Goal: Information Seeking & Learning: Check status

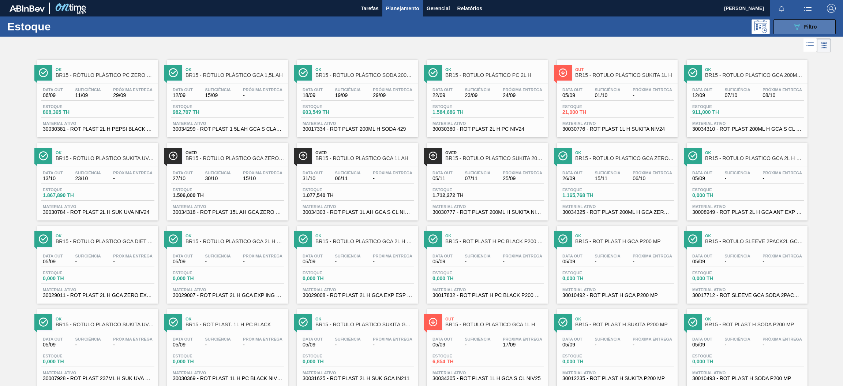
click at [796, 27] on icon "089F7B8B-B2A5-4AFE-B5C0-19BA573D28AC" at bounding box center [797, 26] width 9 height 9
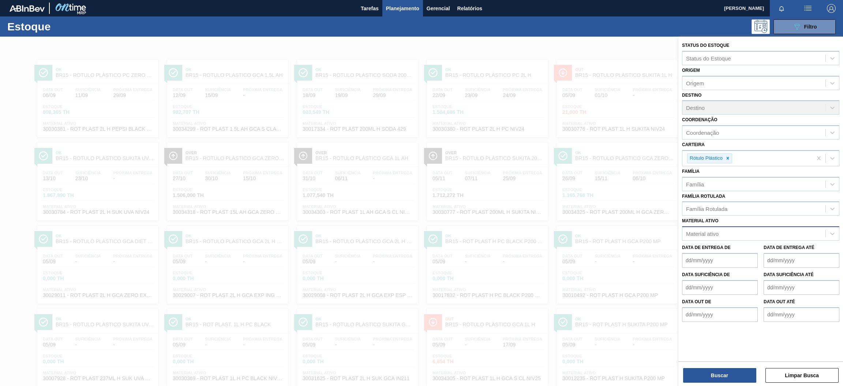
click at [743, 236] on div "Material ativo" at bounding box center [754, 233] width 143 height 11
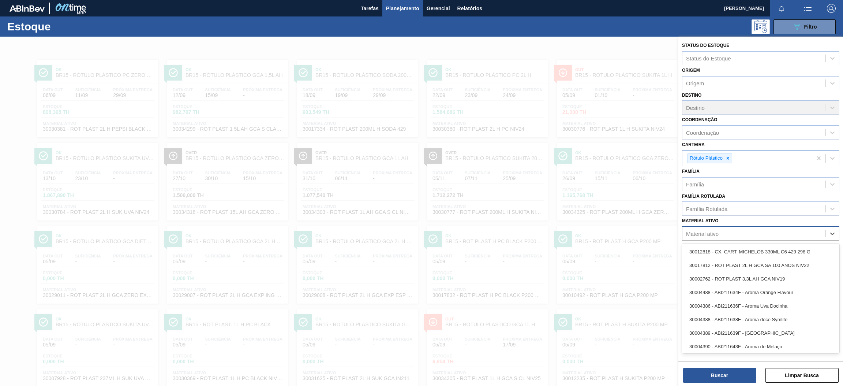
paste ativo "30003355"
type ativo "30003355"
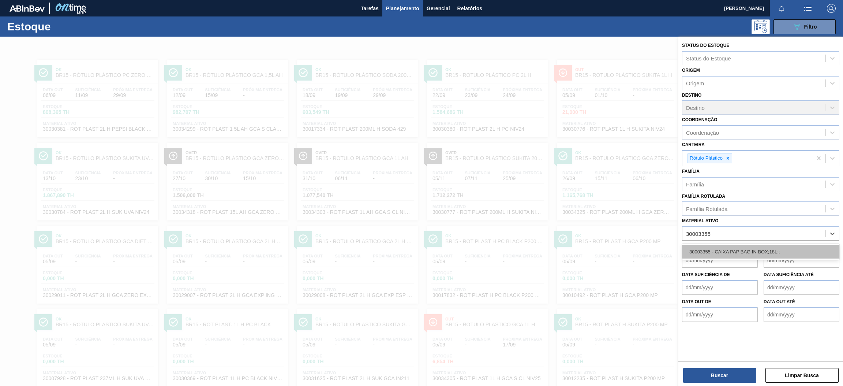
click at [743, 251] on div "30003355 - CAIXA PAP BAG IN BOX;18L;;" at bounding box center [760, 252] width 157 height 14
click at [728, 157] on icon at bounding box center [728, 158] width 3 height 3
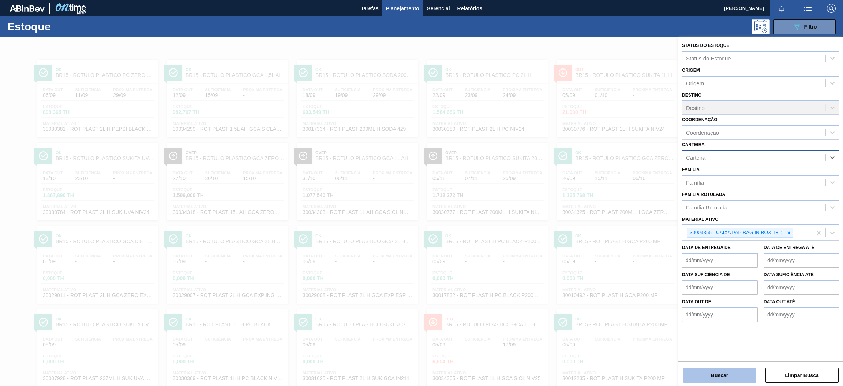
click at [726, 375] on button "Buscar" at bounding box center [719, 375] width 73 height 15
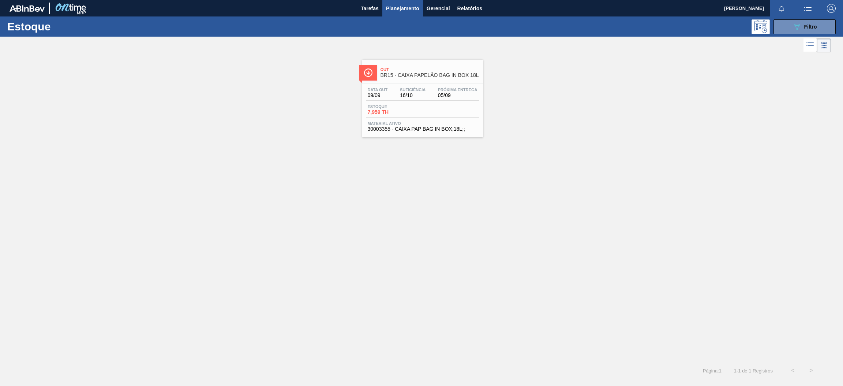
click at [422, 102] on div "Data out 09/09 Suficiência 16/10 Próxima Entrega 05/09 Estoque 7,959 TH Materia…" at bounding box center [422, 109] width 121 height 50
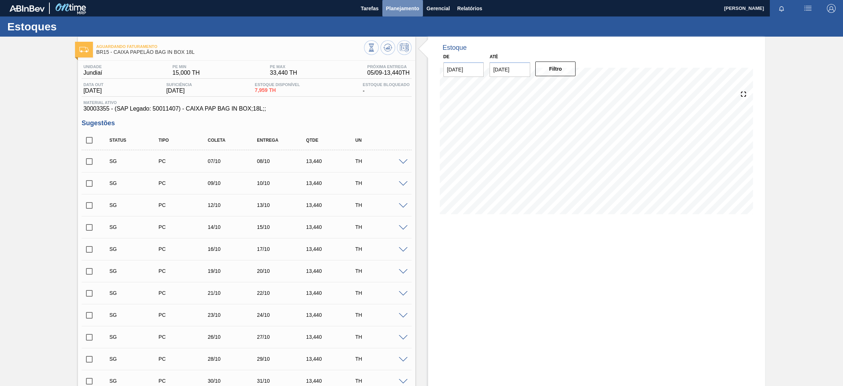
click at [398, 8] on span "Planejamento" at bounding box center [402, 8] width 33 height 9
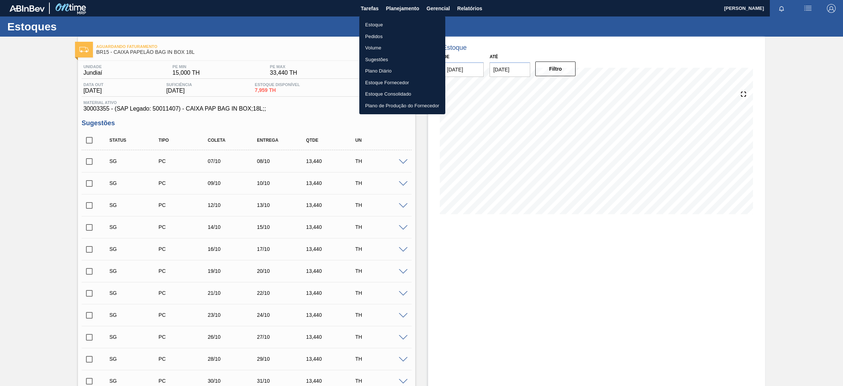
click at [406, 28] on li "Estoque" at bounding box center [402, 25] width 86 height 12
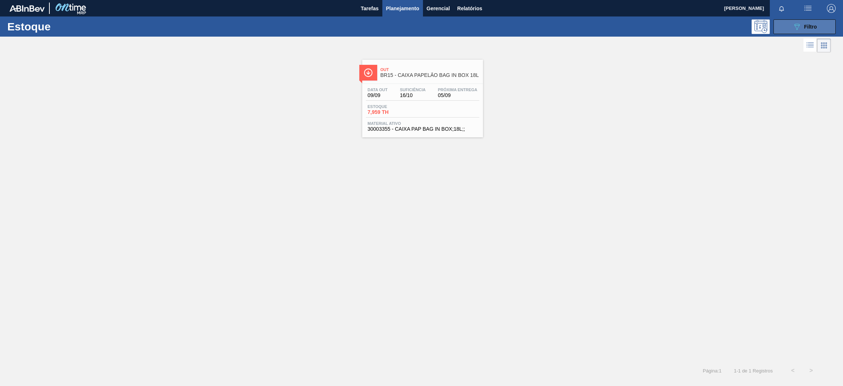
click at [789, 27] on button "089F7B8B-B2A5-4AFE-B5C0-19BA573D28AC Filtro" at bounding box center [805, 26] width 62 height 15
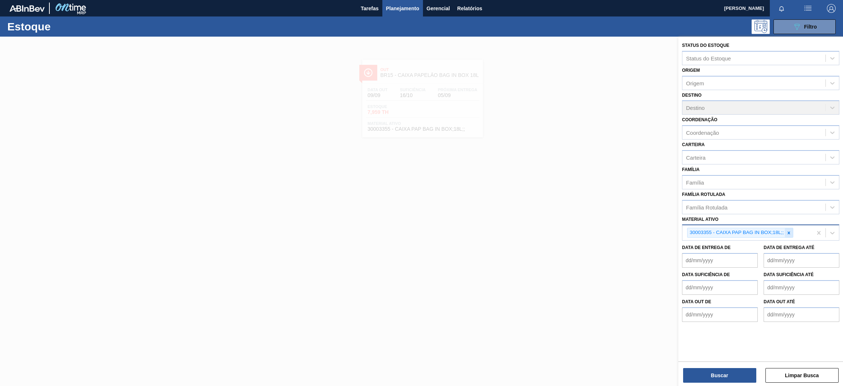
click at [787, 231] on icon at bounding box center [788, 232] width 5 height 5
paste ativo "30009658"
type ativo "30009658"
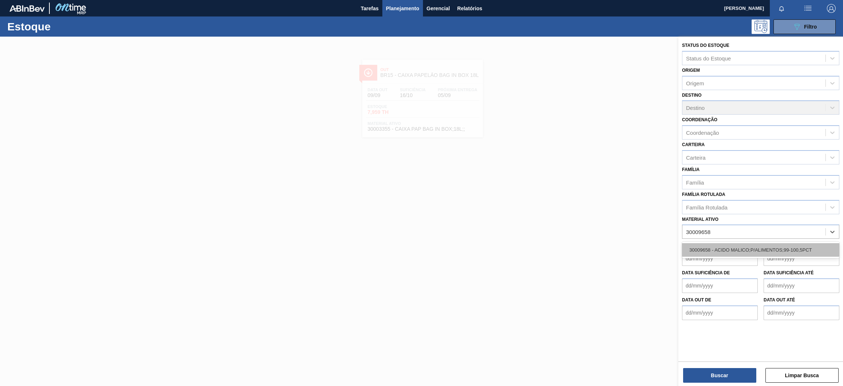
click at [759, 247] on div "30009658 - ACIDO MALICO;P/ALIMENTOS;99-100,5PCT" at bounding box center [760, 250] width 157 height 14
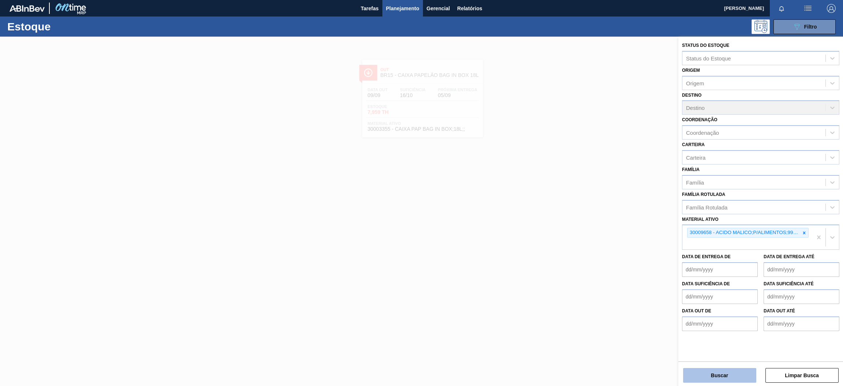
click at [729, 376] on button "Buscar" at bounding box center [719, 375] width 73 height 15
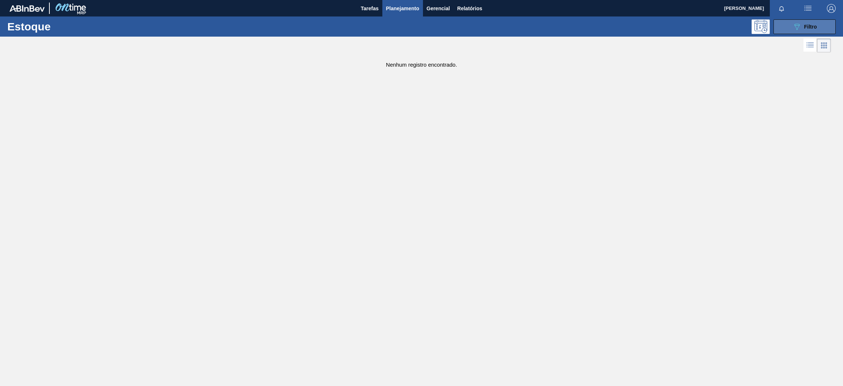
click at [785, 31] on button "089F7B8B-B2A5-4AFE-B5C0-19BA573D28AC Filtro" at bounding box center [805, 26] width 62 height 15
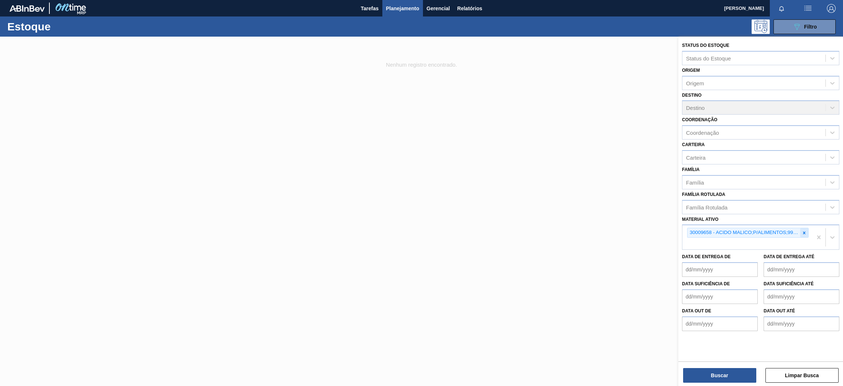
click at [806, 232] on icon at bounding box center [804, 232] width 5 height 5
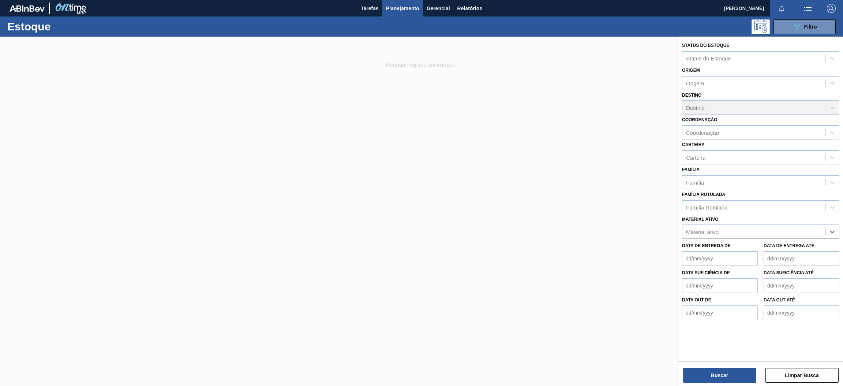
paste ativo "30017362"
type ativo "30017362"
click at [765, 250] on div "30017362 - FILME CONTR 780X60 SODA ZERO LT350 429" at bounding box center [760, 250] width 157 height 14
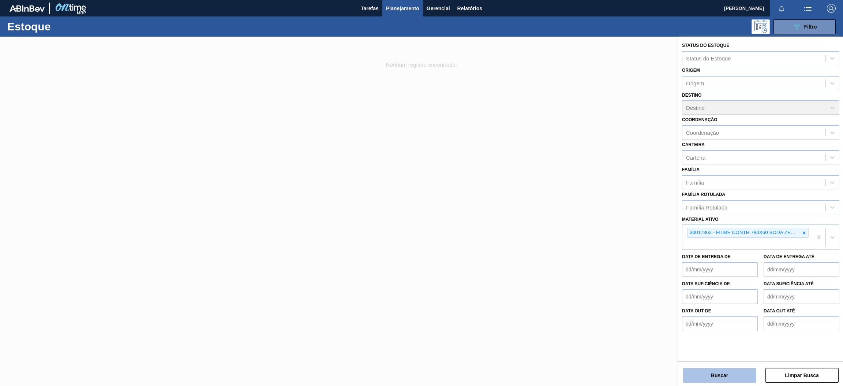
click at [719, 375] on button "Buscar" at bounding box center [719, 375] width 73 height 15
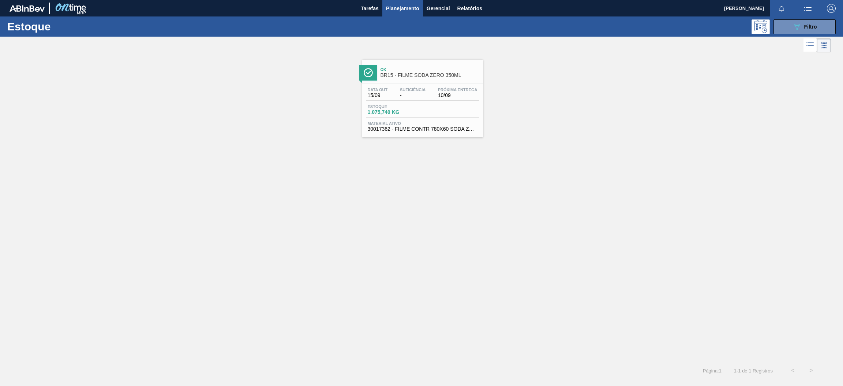
click at [422, 109] on div "Estoque 1.075,740 KG" at bounding box center [422, 110] width 113 height 13
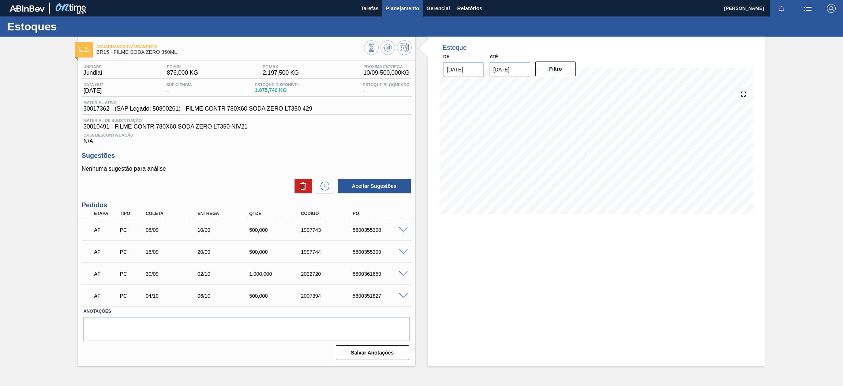
click at [402, 8] on span "Planejamento" at bounding box center [402, 8] width 33 height 9
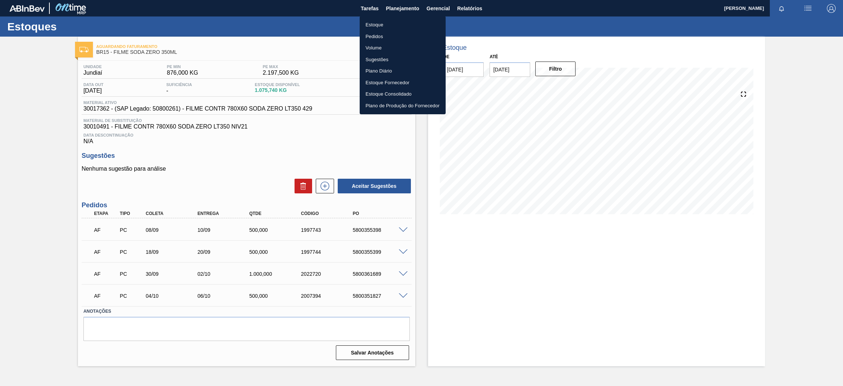
click at [396, 24] on li "Estoque" at bounding box center [403, 25] width 86 height 12
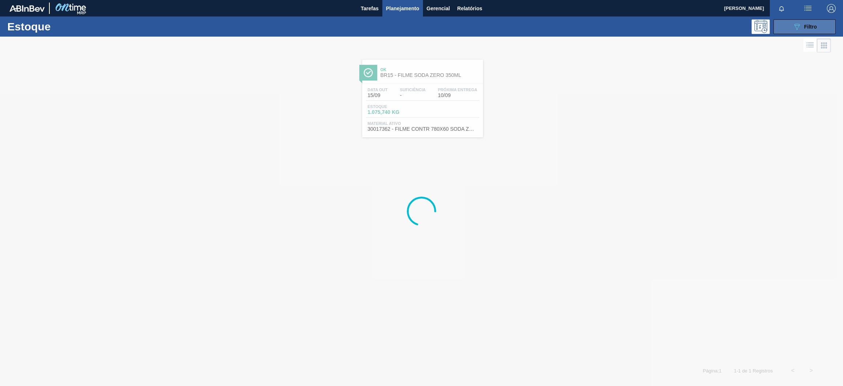
click at [793, 26] on icon "089F7B8B-B2A5-4AFE-B5C0-19BA573D28AC" at bounding box center [797, 26] width 9 height 9
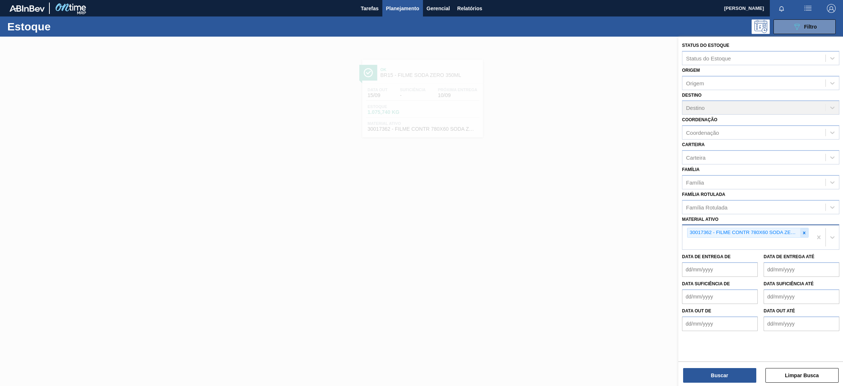
click at [805, 232] on icon at bounding box center [804, 232] width 3 height 3
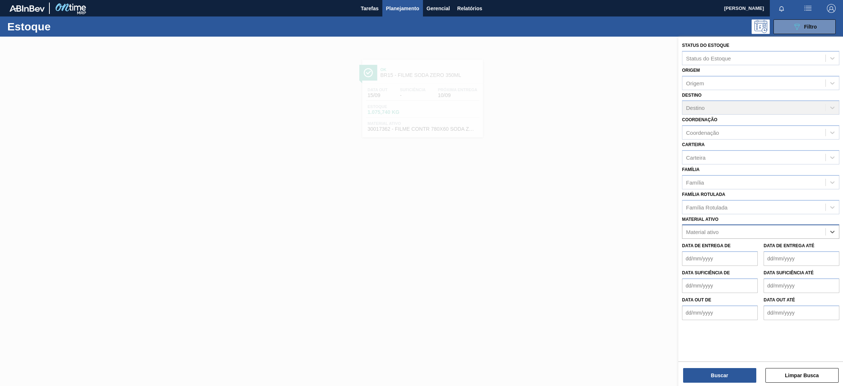
paste ativo "20006479"
type ativo "20006479"
click at [746, 250] on div "20006479 - CONC COMP LIQ G. ANTA Z PARTE A FE1631.2" at bounding box center [760, 250] width 157 height 14
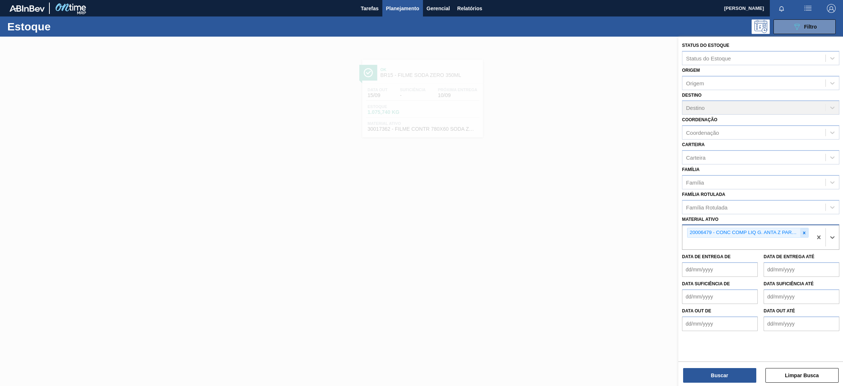
click at [807, 232] on div at bounding box center [804, 232] width 8 height 9
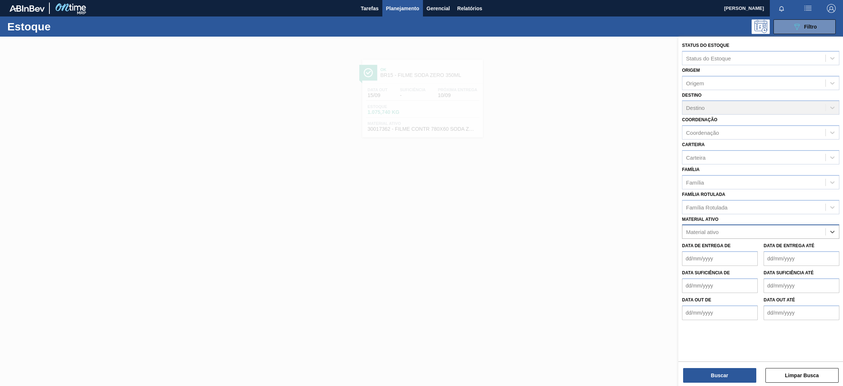
paste ativo "30006636"
type ativo "30006636"
click at [746, 247] on div "30006636 - KIT PEPSI COLA ZERO BIB NF" at bounding box center [760, 250] width 157 height 14
paste ativo "30002824"
type ativo "30002824"
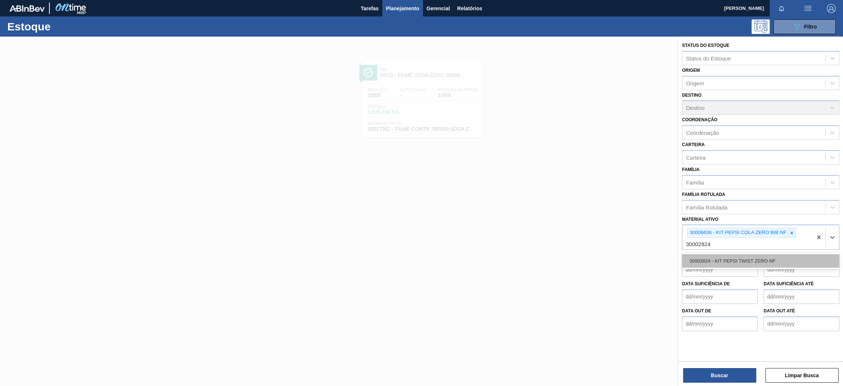
click at [781, 255] on div "30002824 - KIT PEPSI TWIST ZERO NF" at bounding box center [760, 261] width 157 height 14
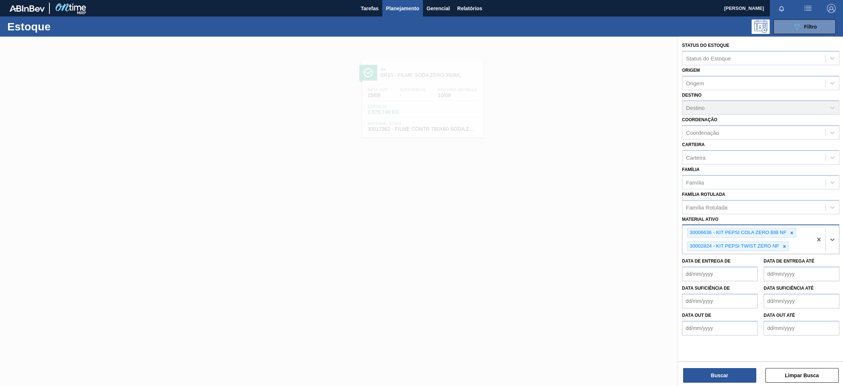
paste ativo "30002876"
type ativo "30002876"
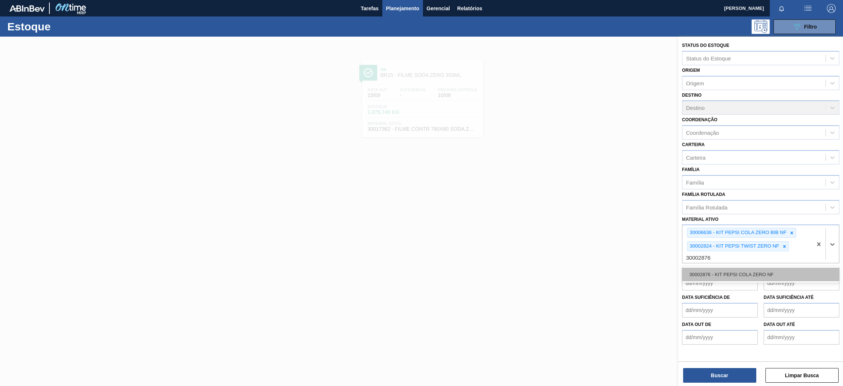
click at [780, 272] on div "30002876 - KIT PEPSI COLA ZERO NF" at bounding box center [760, 275] width 157 height 14
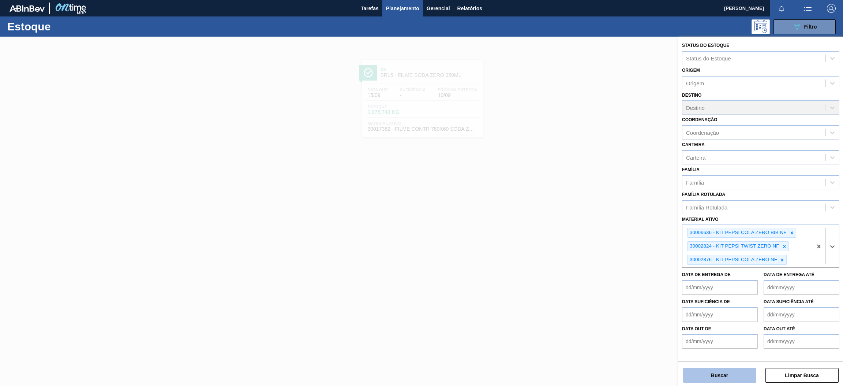
click at [735, 375] on button "Buscar" at bounding box center [719, 375] width 73 height 15
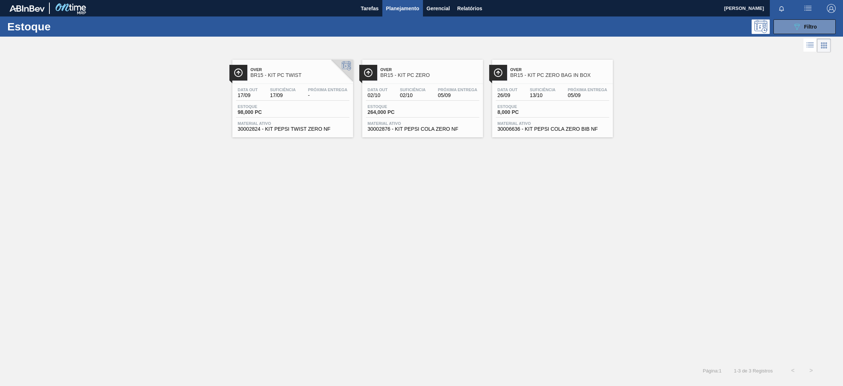
click at [297, 102] on div "Data out 17/09 Suficiência 17/09 Próxima Entrega - Estoque 98,000 PC Material a…" at bounding box center [292, 109] width 121 height 50
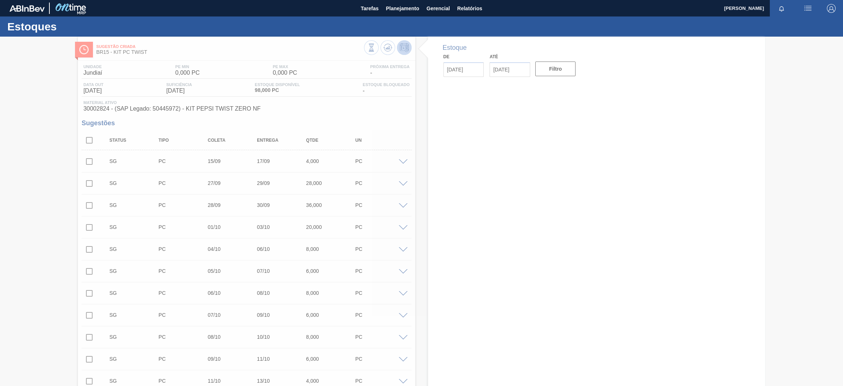
type input "[DATE]"
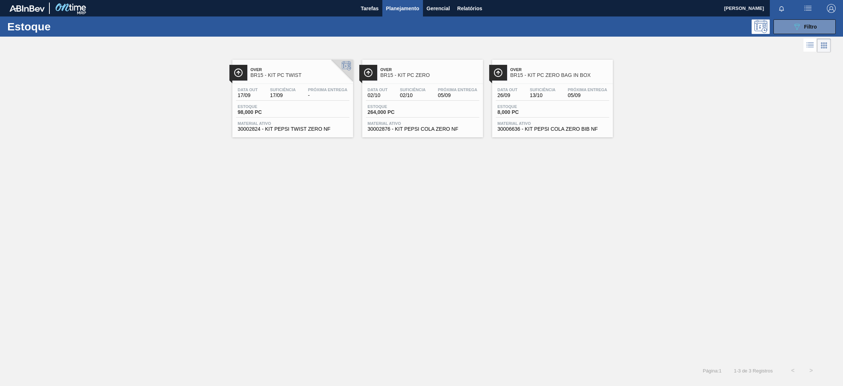
click at [453, 98] on span "05/09" at bounding box center [458, 95] width 40 height 5
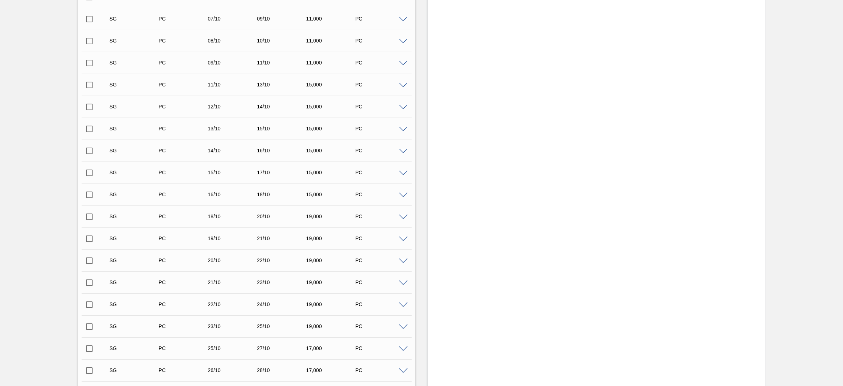
scroll to position [526, 0]
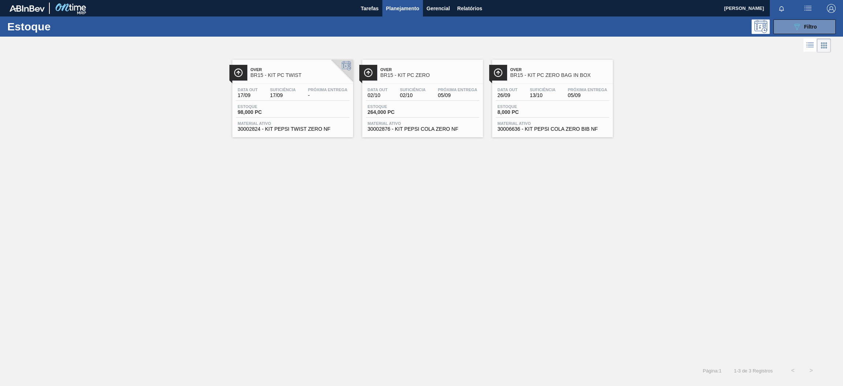
click at [585, 100] on div "Data out 26/09 Suficiência 13/10 Próxima Entrega 05/09" at bounding box center [552, 93] width 113 height 13
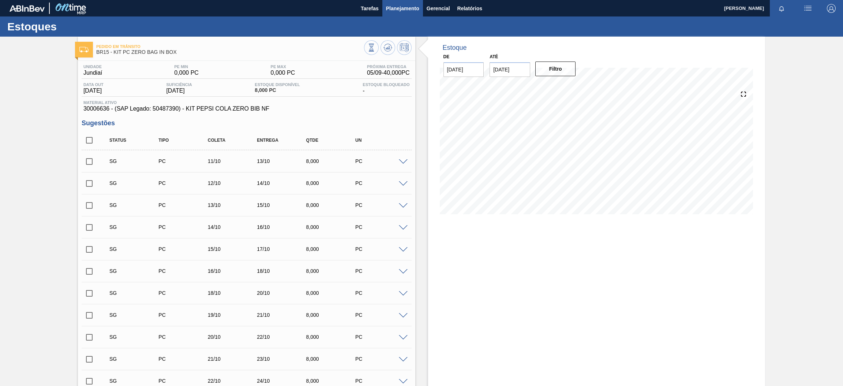
click at [404, 6] on span "Planejamento" at bounding box center [402, 8] width 33 height 9
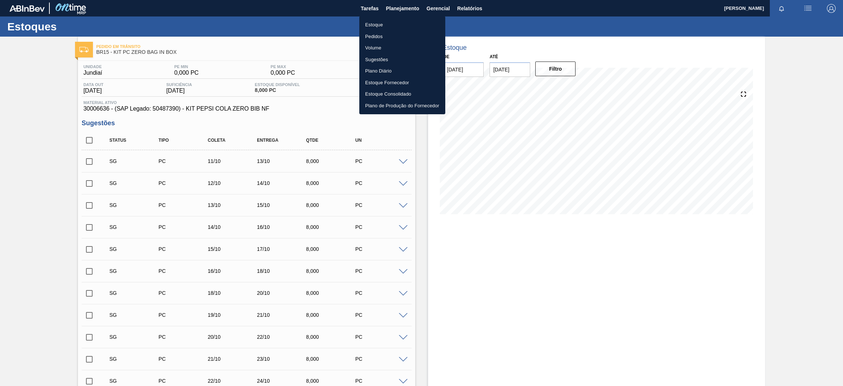
click at [385, 25] on li "Estoque" at bounding box center [402, 25] width 86 height 12
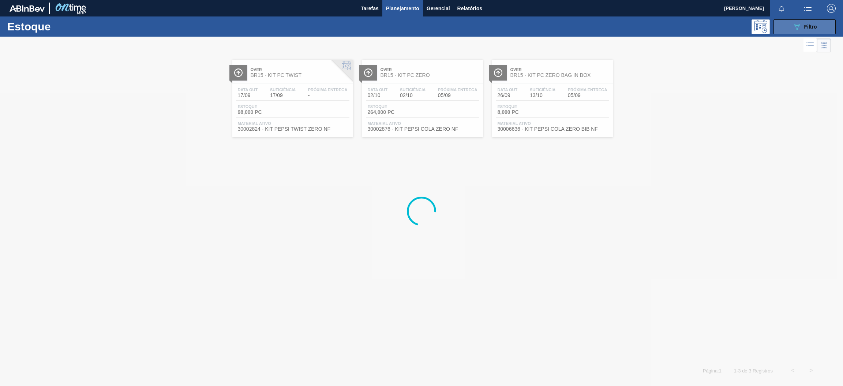
click at [792, 27] on button "089F7B8B-B2A5-4AFE-B5C0-19BA573D28AC Filtro" at bounding box center [805, 26] width 62 height 15
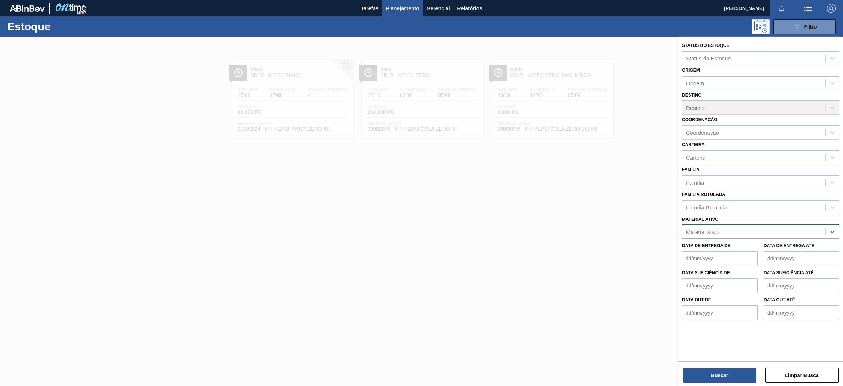
paste ativo "30030646"
type ativo "30030646"
click at [751, 252] on div "30030646 - TAMPA PLAST INJECAP PEPSI ZERO NIV24" at bounding box center [760, 250] width 157 height 14
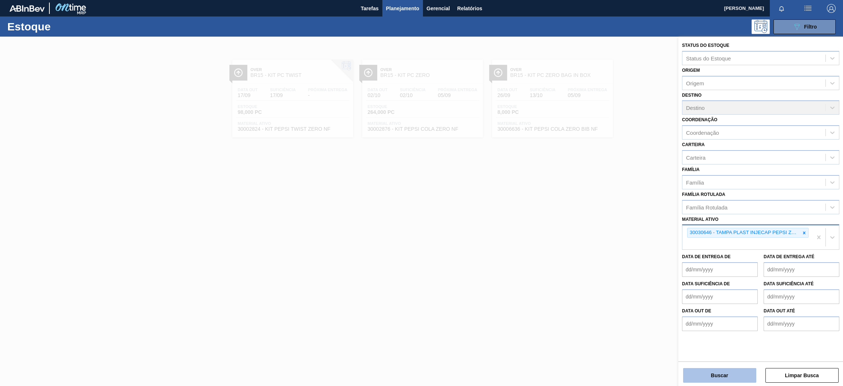
click at [728, 371] on button "Buscar" at bounding box center [719, 375] width 73 height 15
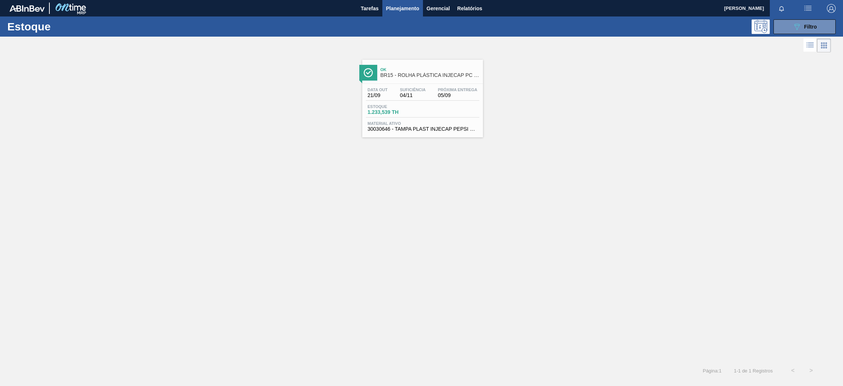
click at [401, 107] on span "Estoque" at bounding box center [393, 106] width 51 height 4
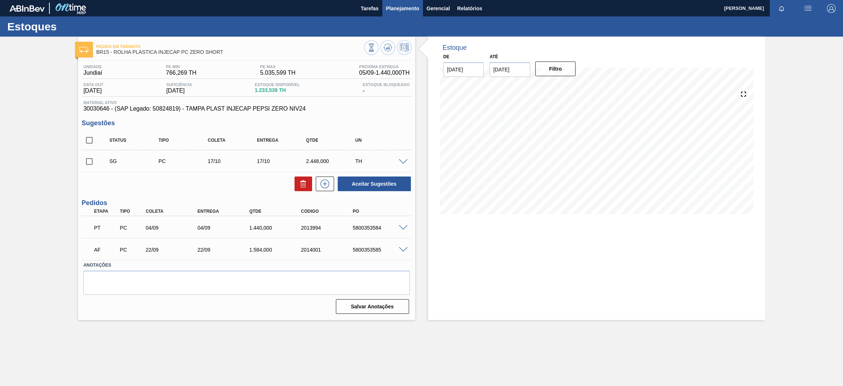
click at [397, 4] on span "Planejamento" at bounding box center [402, 8] width 33 height 9
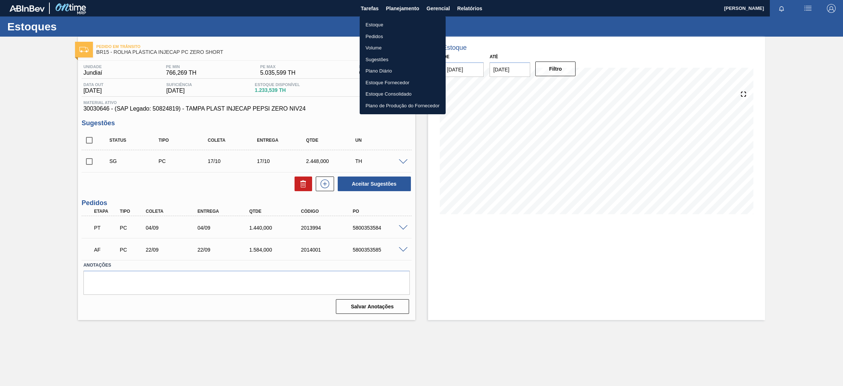
click at [384, 25] on li "Estoque" at bounding box center [403, 25] width 86 height 12
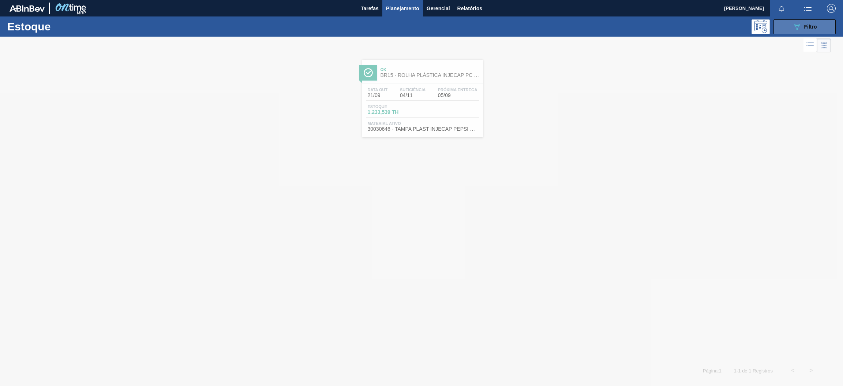
click at [825, 29] on button "089F7B8B-B2A5-4AFE-B5C0-19BA573D28AC Filtro" at bounding box center [805, 26] width 62 height 15
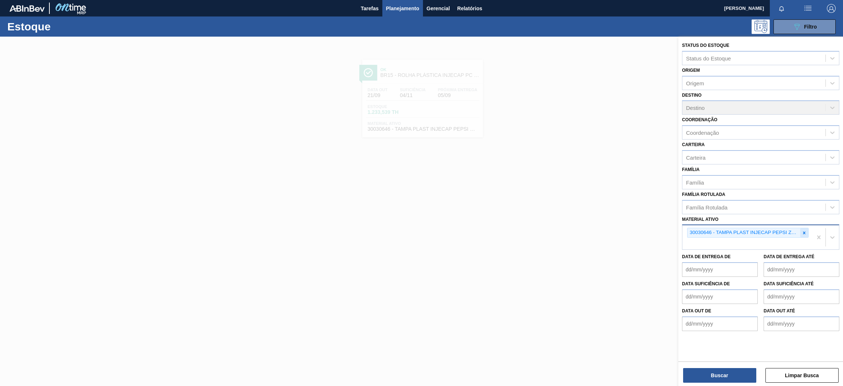
click at [804, 230] on icon at bounding box center [804, 232] width 5 height 5
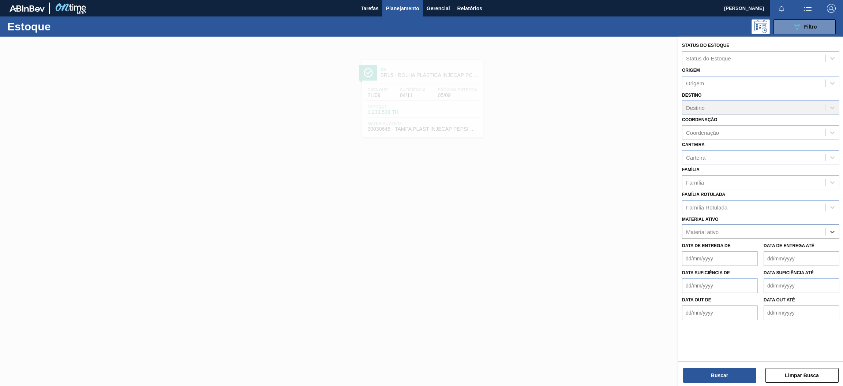
paste ativo "30031878"
type ativo "30031878"
click at [778, 251] on div "30031878 - TAMPA AL VERDE GCA BASE SOLVENTE" at bounding box center [760, 250] width 157 height 14
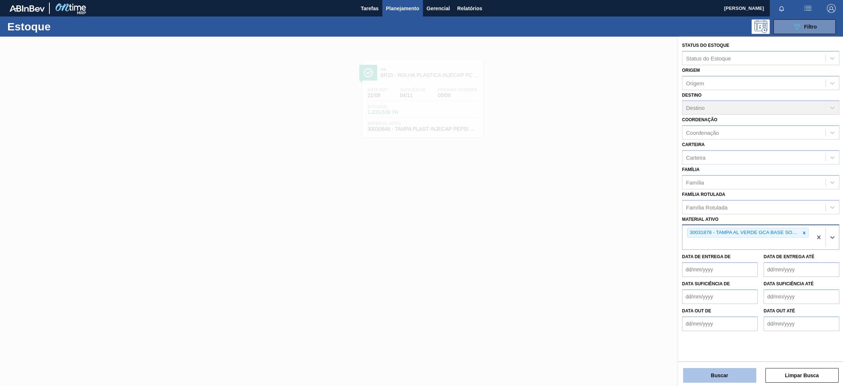
click at [735, 371] on button "Buscar" at bounding box center [719, 375] width 73 height 15
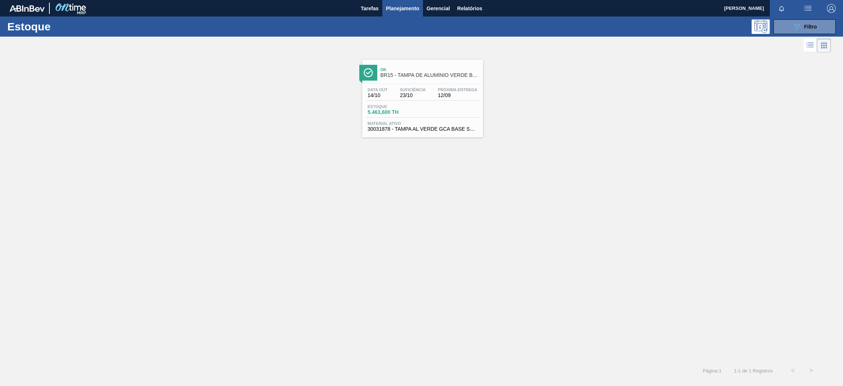
click at [411, 102] on div "Data out 14/10 Suficiência 23/10 Próxima Entrega 12/09 Estoque 5.463,600 TH Mat…" at bounding box center [422, 109] width 121 height 50
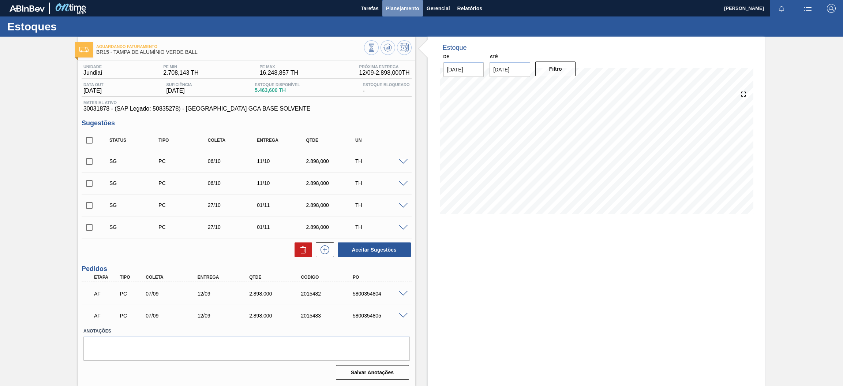
click at [411, 7] on span "Planejamento" at bounding box center [402, 8] width 33 height 9
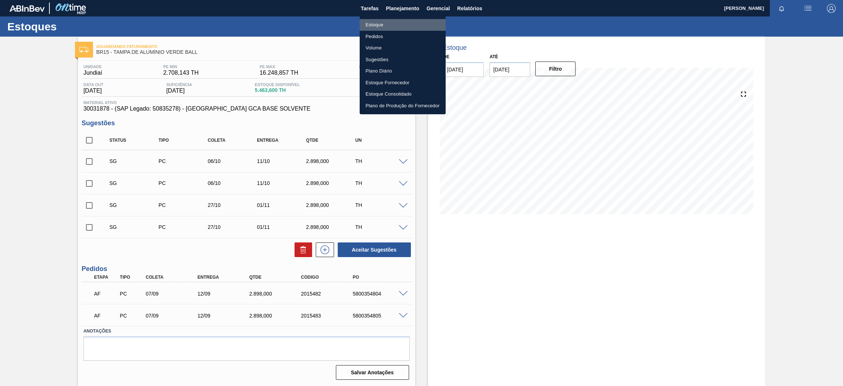
click at [399, 23] on li "Estoque" at bounding box center [403, 25] width 86 height 12
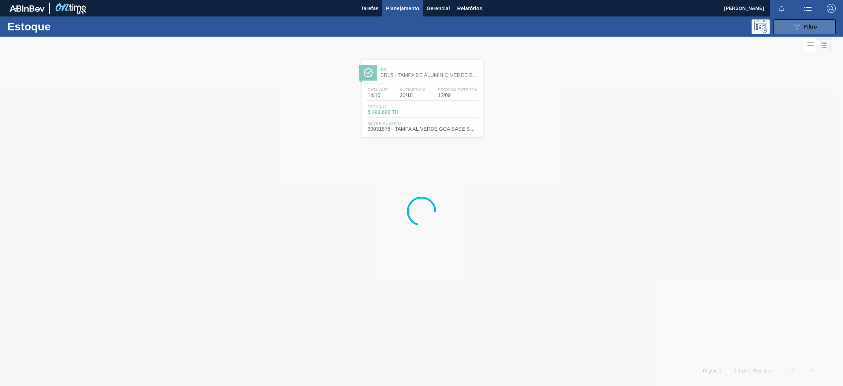
click at [791, 26] on button "089F7B8B-B2A5-4AFE-B5C0-19BA573D28AC Filtro" at bounding box center [805, 26] width 62 height 15
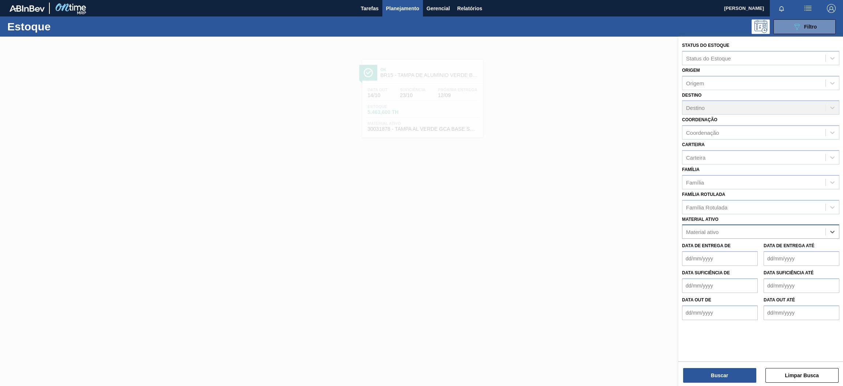
paste ativo "30030387"
type ativo "30030387"
click at [736, 246] on div "30030387 - ROTULO P 2L PCTW NIV24" at bounding box center [760, 250] width 157 height 14
click at [785, 231] on icon at bounding box center [784, 232] width 3 height 3
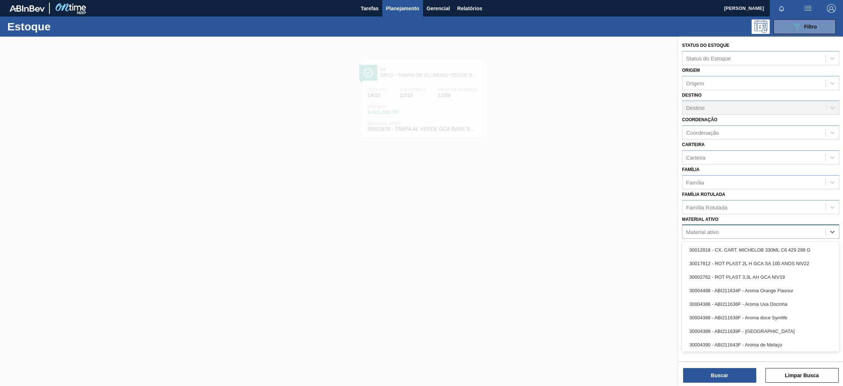
click at [752, 230] on div "Material ativo" at bounding box center [754, 232] width 143 height 11
paste ativo "30030365"
type ativo "30030365"
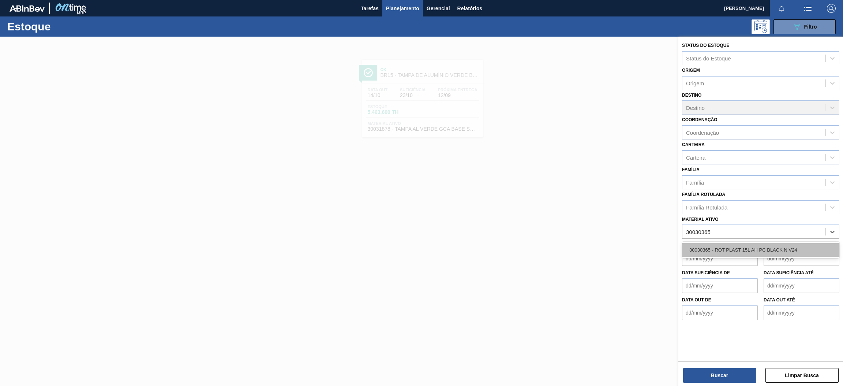
click at [752, 254] on div "30030365 - ROT PLAST 15L AH PC BLACK NIV24" at bounding box center [760, 250] width 157 height 14
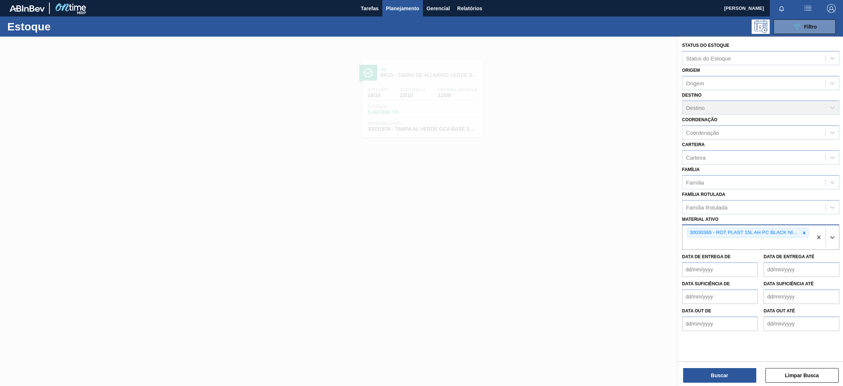
paste ativo "30030381"
type ativo "30030381"
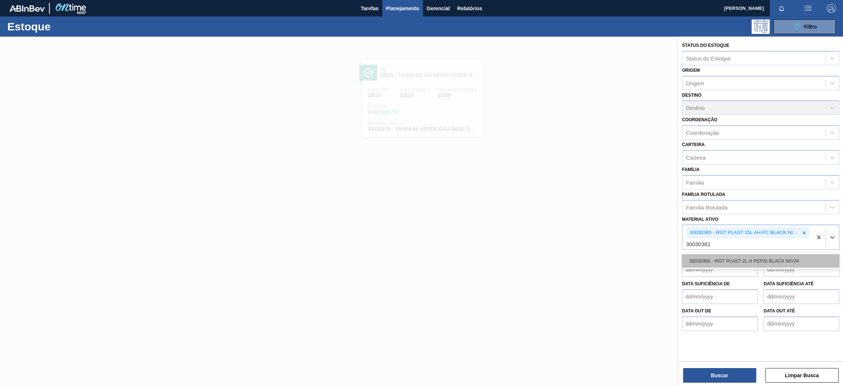
click at [732, 255] on div "30030381 - ROT PLAST 2L H PEPSI BLACK NIV24" at bounding box center [760, 261] width 157 height 14
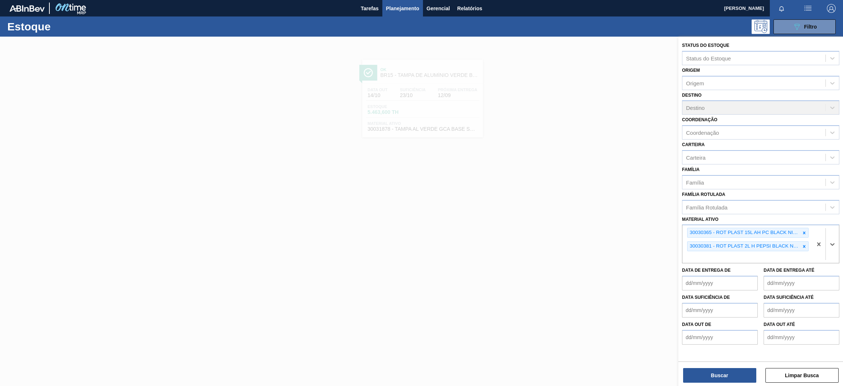
paste ativo "30017334"
type ativo "30017334"
click at [757, 271] on div "30017334 - ROT PLAST 200ML H SODA 429" at bounding box center [760, 275] width 157 height 14
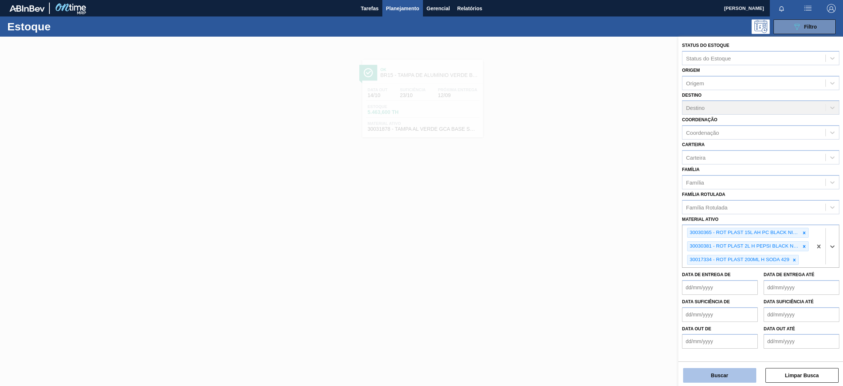
click at [732, 375] on button "Buscar" at bounding box center [719, 375] width 73 height 15
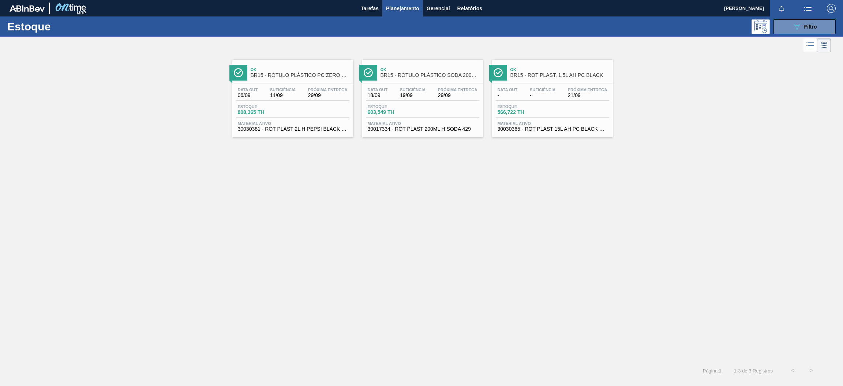
click at [286, 97] on span "11/09" at bounding box center [283, 95] width 26 height 5
click at [408, 105] on span "Estoque" at bounding box center [393, 106] width 51 height 4
click at [576, 80] on div "Ok BR15 - ROT PLAST. 1.5L AH PC BLACK" at bounding box center [560, 72] width 99 height 16
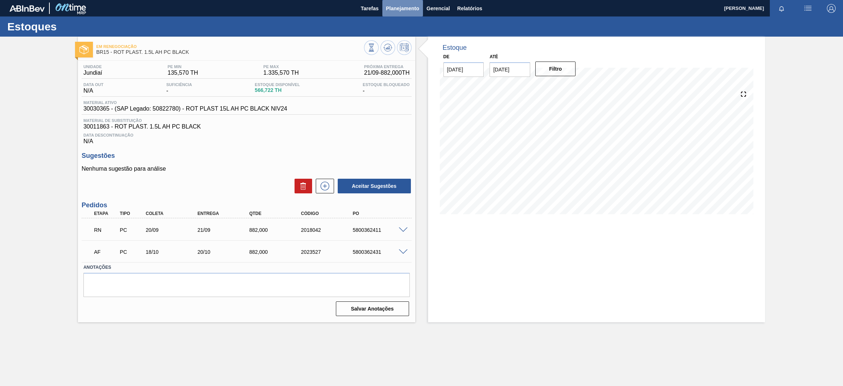
click at [390, 11] on span "Planejamento" at bounding box center [402, 8] width 33 height 9
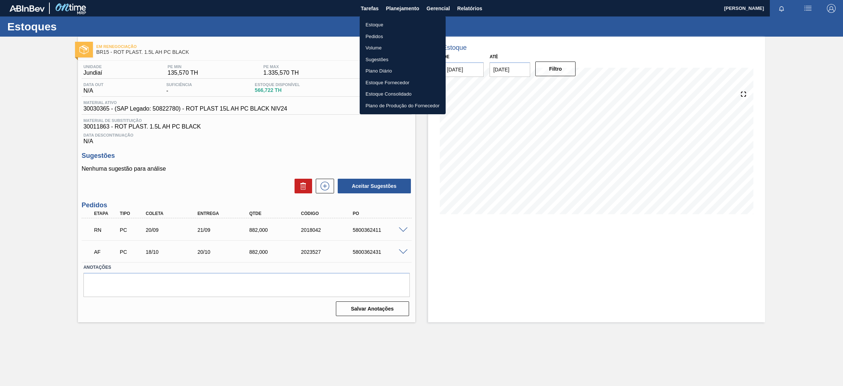
click at [396, 23] on li "Estoque" at bounding box center [403, 25] width 86 height 12
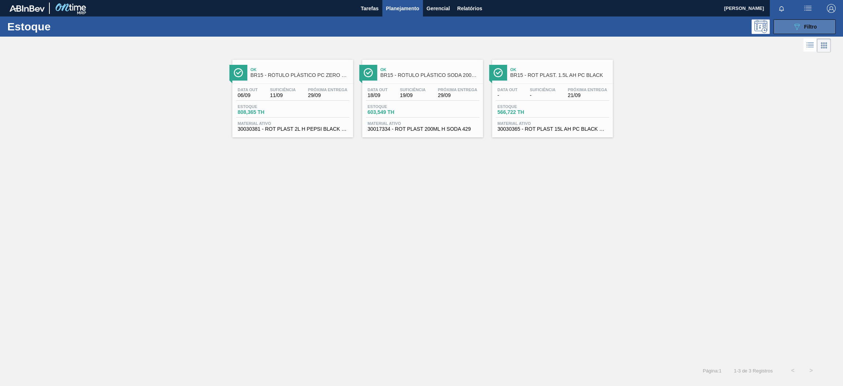
click at [793, 28] on icon "089F7B8B-B2A5-4AFE-B5C0-19BA573D28AC" at bounding box center [797, 26] width 9 height 9
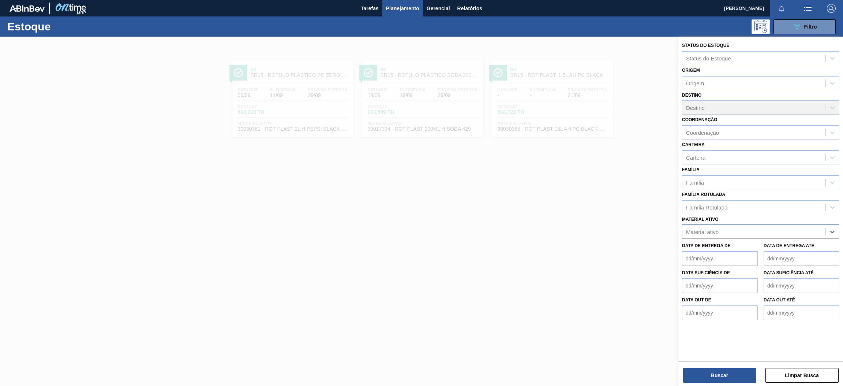
paste ativo "30034314"
type ativo "30034314"
click at [770, 251] on div "30034314 - ROT PLAST 2L H GCA S CL NIV25" at bounding box center [760, 250] width 157 height 14
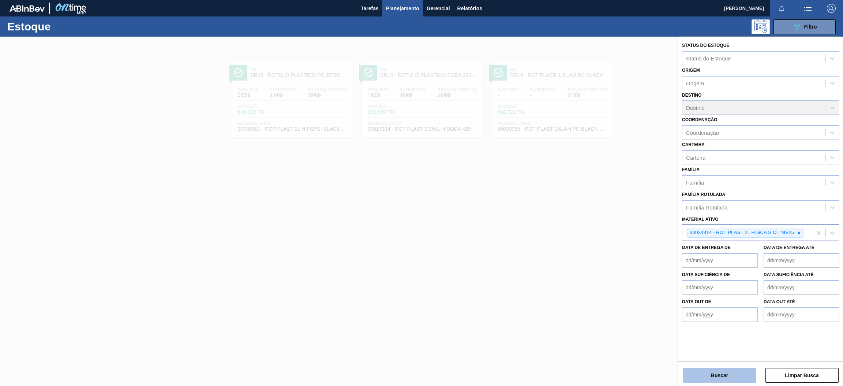
click at [726, 375] on button "Buscar" at bounding box center [719, 375] width 73 height 15
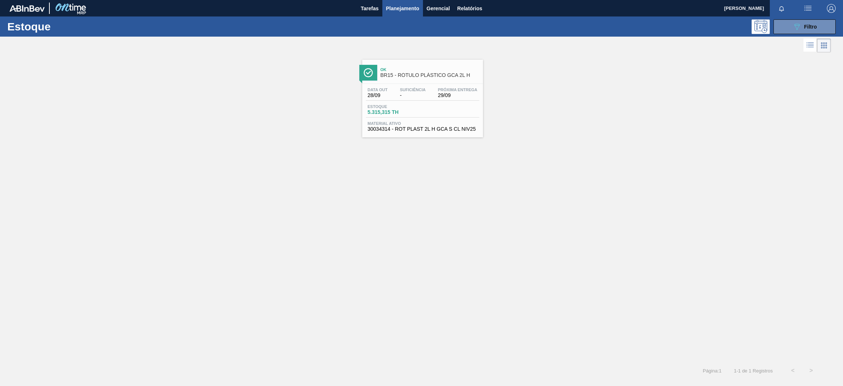
click at [462, 121] on span "Material ativo" at bounding box center [423, 123] width 110 height 4
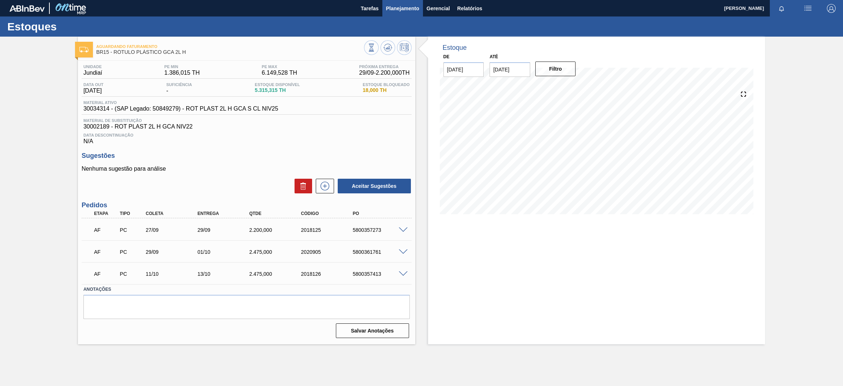
click at [399, 7] on span "Planejamento" at bounding box center [402, 8] width 33 height 9
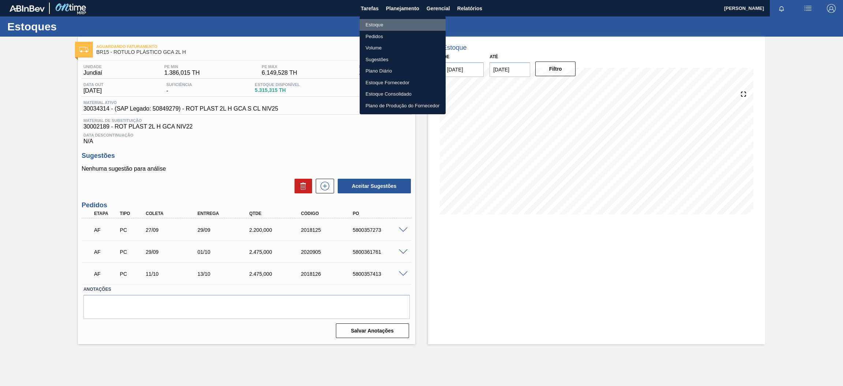
click at [396, 21] on li "Estoque" at bounding box center [403, 25] width 86 height 12
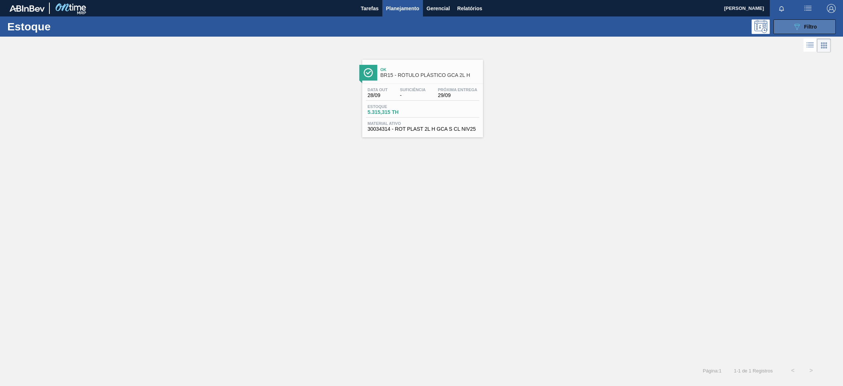
click at [796, 27] on icon "089F7B8B-B2A5-4AFE-B5C0-19BA573D28AC" at bounding box center [797, 26] width 9 height 9
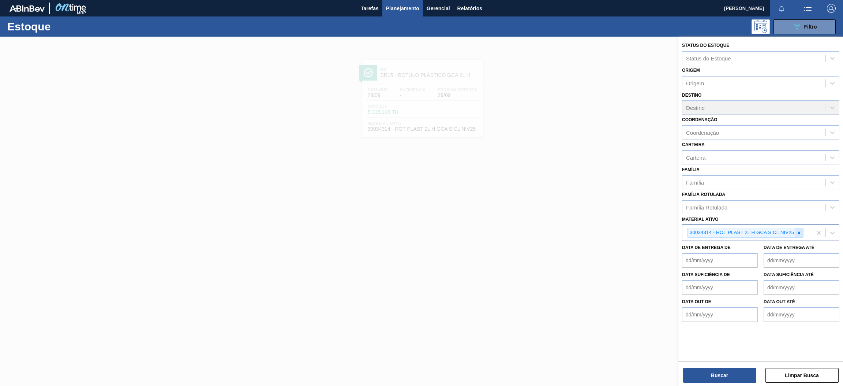
click at [798, 232] on icon at bounding box center [799, 232] width 5 height 5
paste ativo "30006636"
type ativo "30006636"
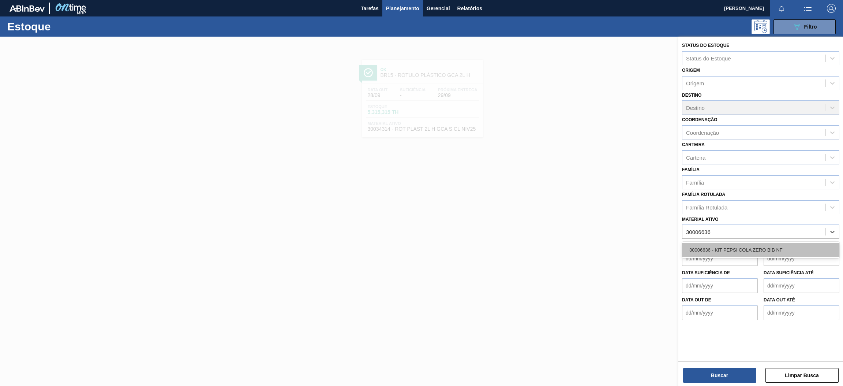
click at [770, 250] on div "30006636 - KIT PEPSI COLA ZERO BIB NF" at bounding box center [760, 250] width 157 height 14
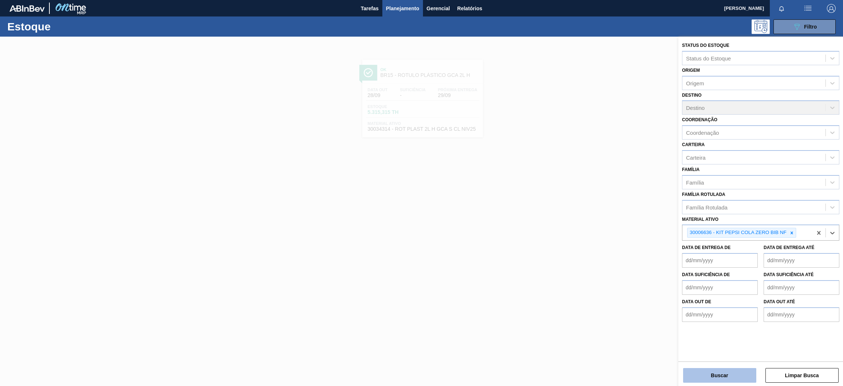
click at [721, 378] on button "Buscar" at bounding box center [719, 375] width 73 height 15
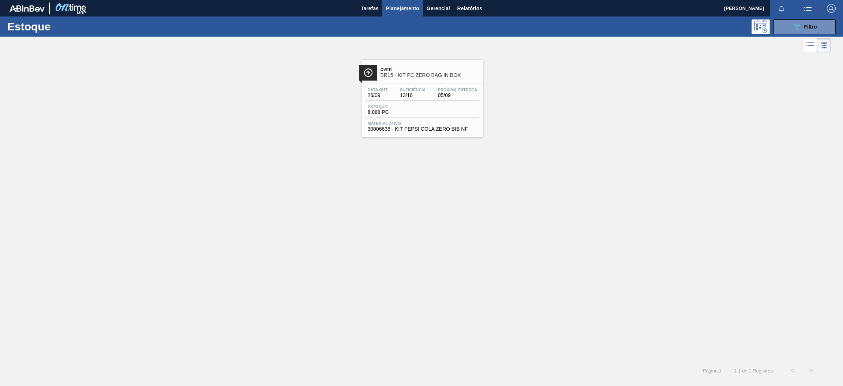
click at [399, 96] on div "Suficiência 13/10" at bounding box center [412, 92] width 29 height 11
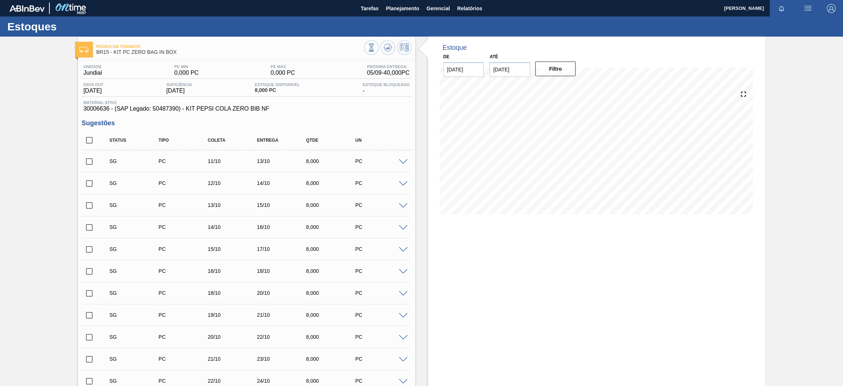
scroll to position [328, 0]
